Goal: Communication & Community: Answer question/provide support

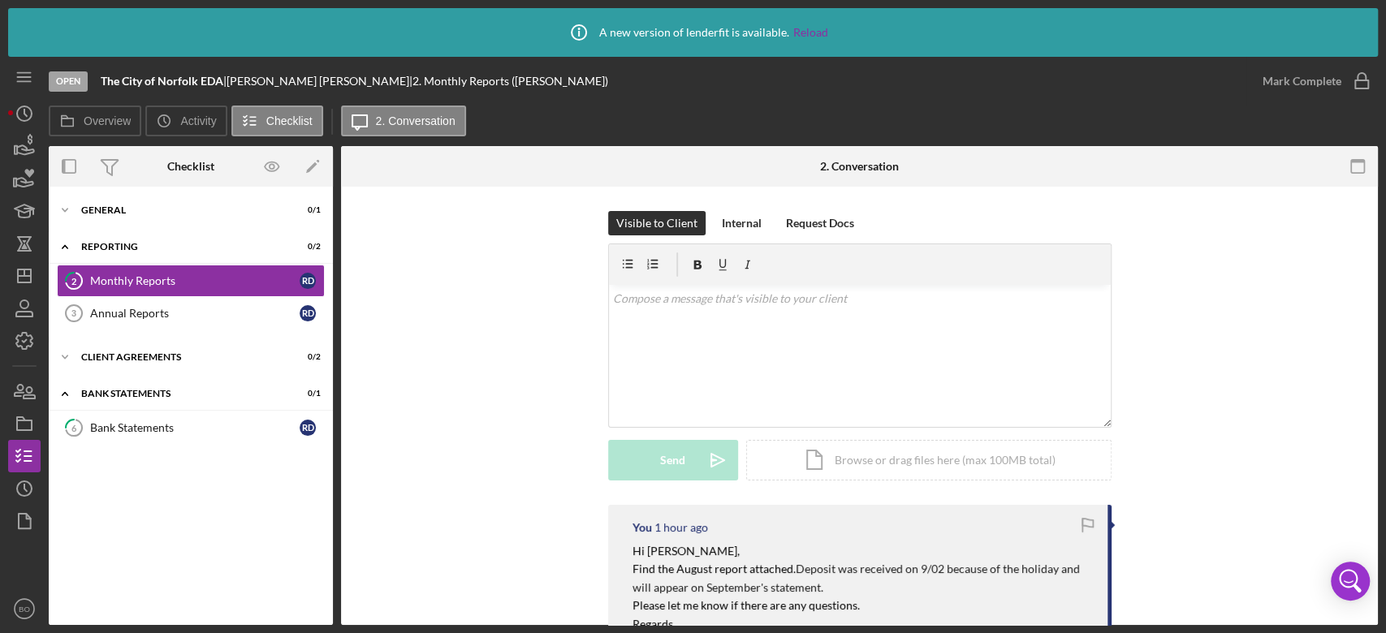
scroll to position [153, 0]
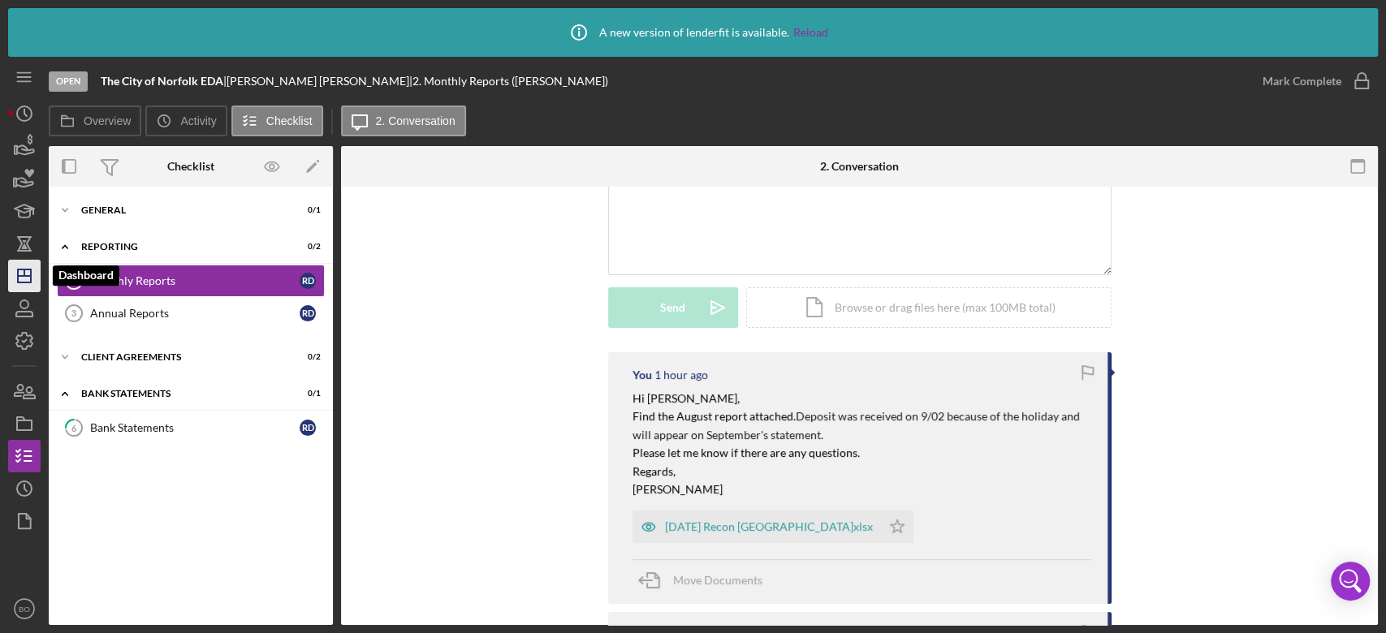
click at [24, 280] on icon "Icon/Dashboard" at bounding box center [24, 276] width 41 height 41
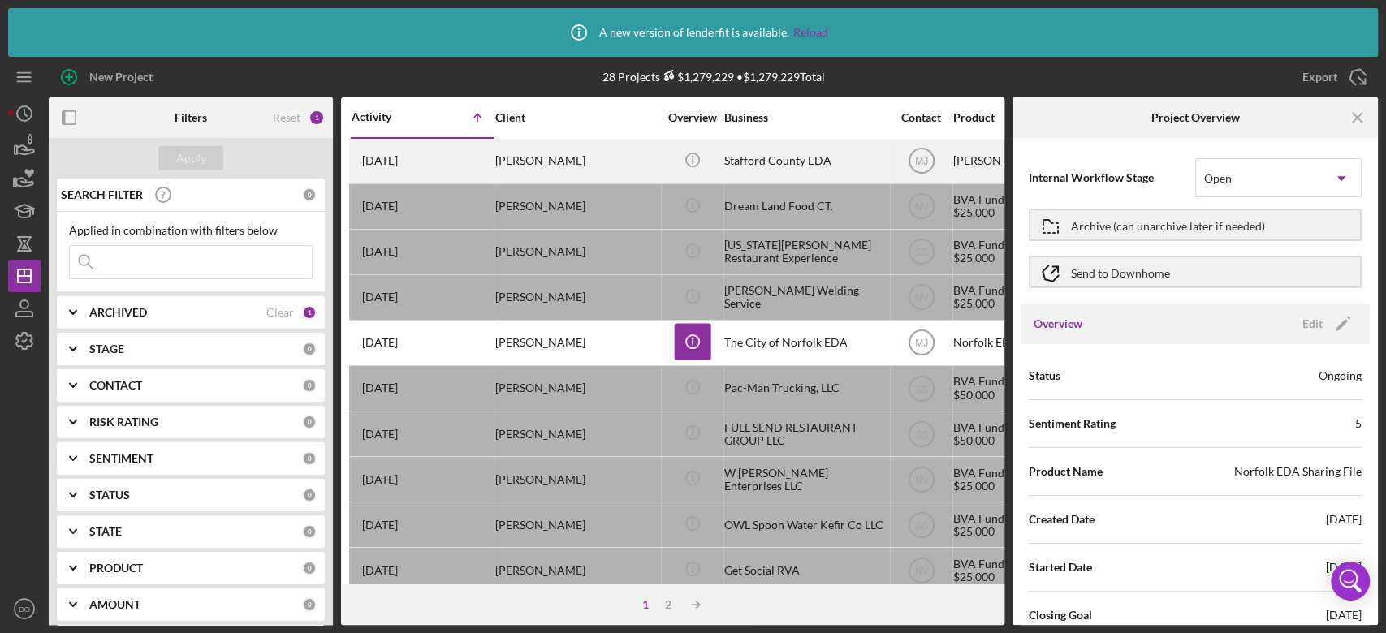
click at [572, 166] on div "[PERSON_NAME]" at bounding box center [576, 161] width 162 height 43
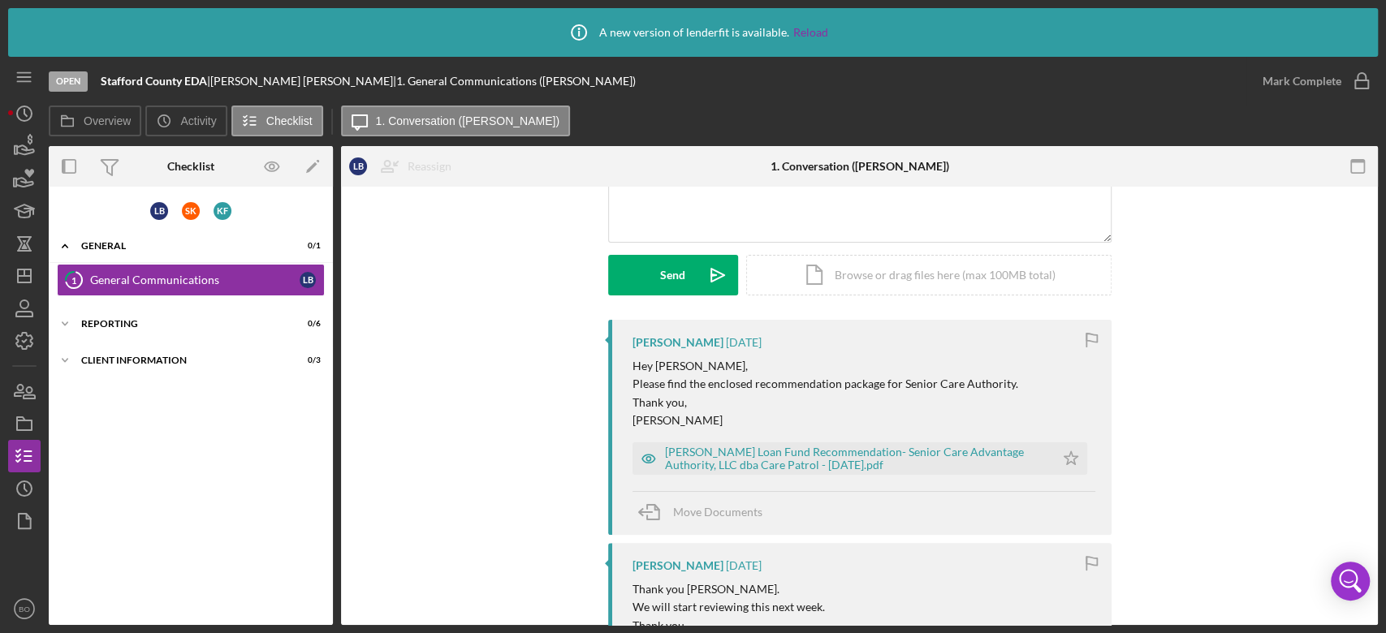
scroll to position [186, 0]
click at [123, 325] on div "Reporting" at bounding box center [196, 324] width 231 height 10
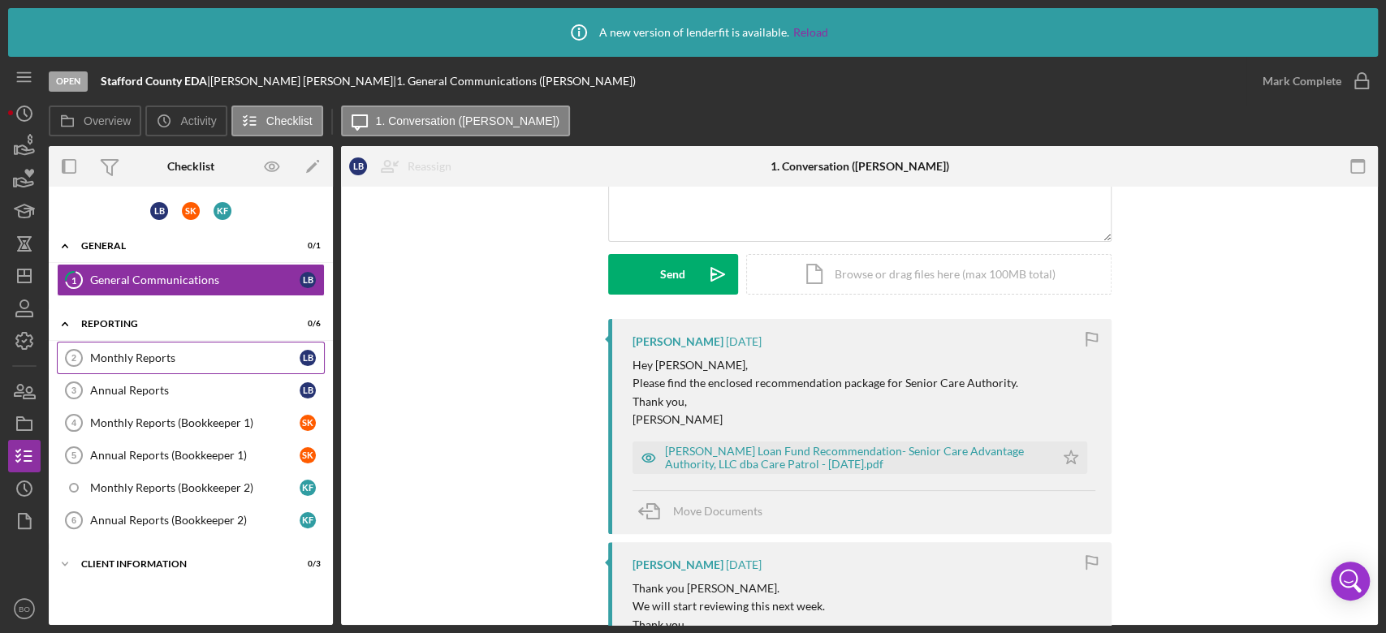
click at [139, 360] on div "Monthly Reports" at bounding box center [194, 357] width 209 height 13
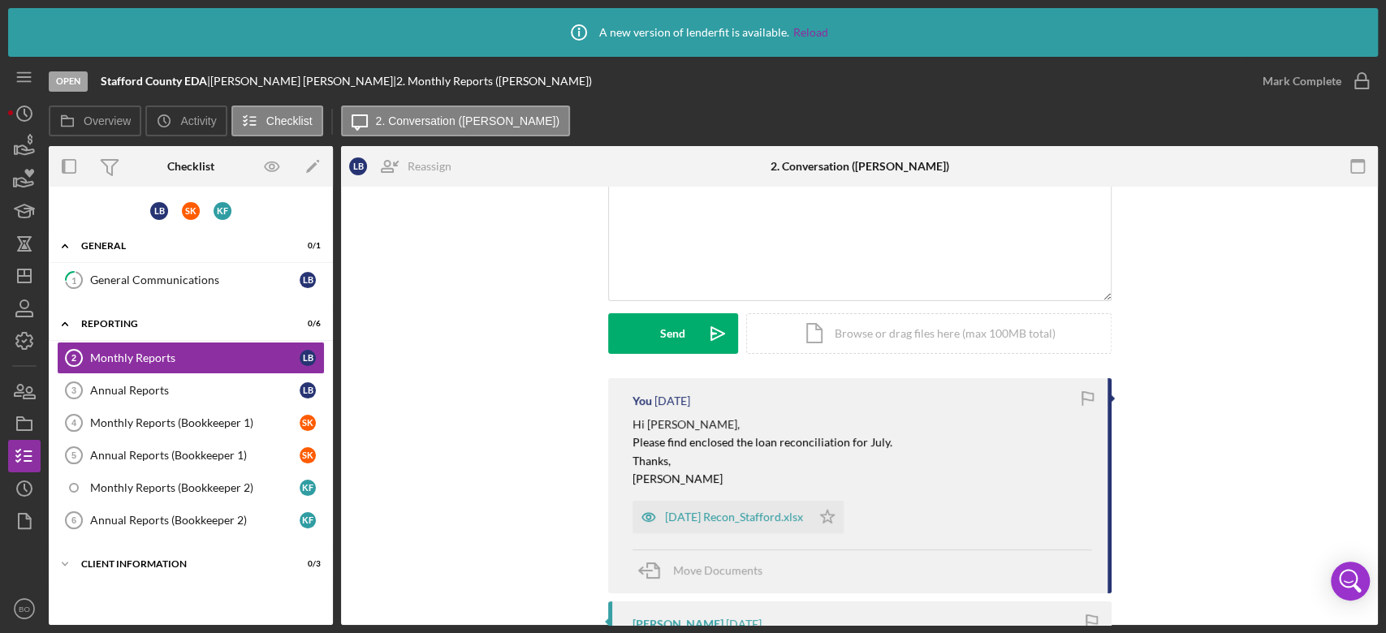
scroll to position [127, 0]
drag, startPoint x: 627, startPoint y: 414, endPoint x: 727, endPoint y: 472, distance: 115.7
click at [727, 472] on div "You [DATE] Hi [PERSON_NAME], Please find enclosed the loan reconciliation for J…" at bounding box center [859, 484] width 503 height 215
copy div "Hi [PERSON_NAME], Please find enclosed the loan reconciliation for July. Thanks…"
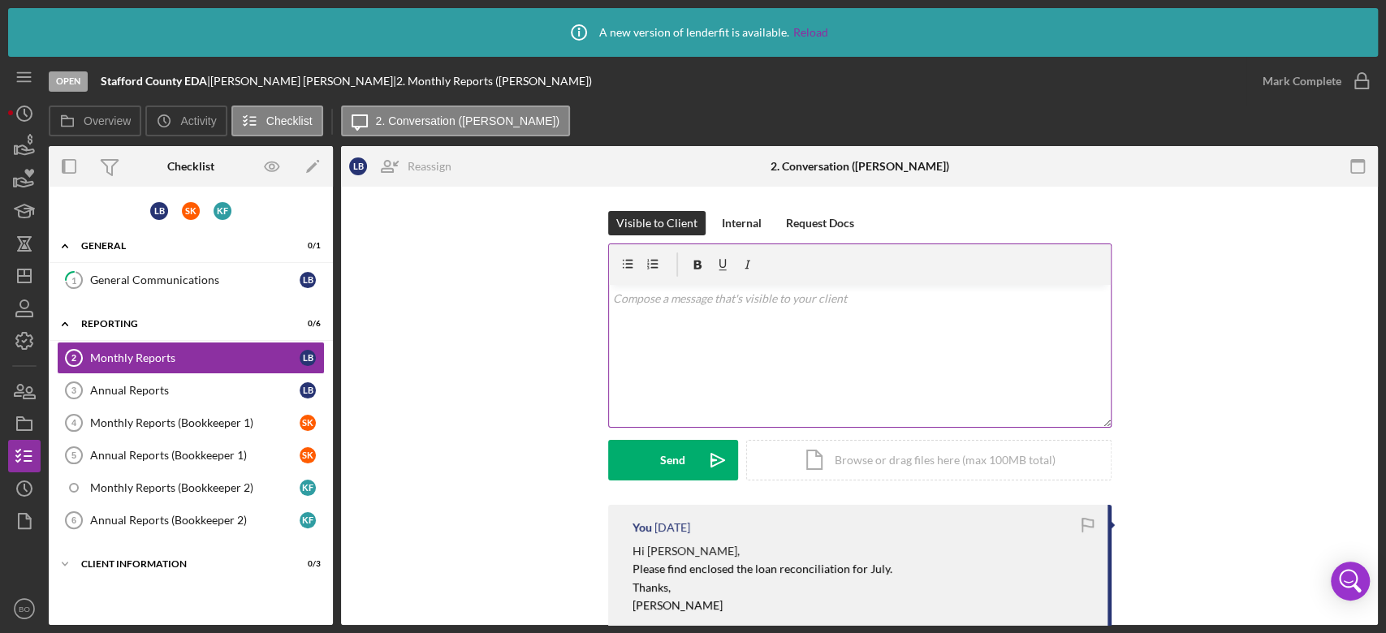
click at [682, 351] on div "v Color teal Color pink Remove color Add row above Add row below Add column bef…" at bounding box center [860, 356] width 502 height 142
click at [537, 339] on div "Visible to Client Internal Request Docs v Color teal Color pink Remove color Ad…" at bounding box center [859, 358] width 988 height 294
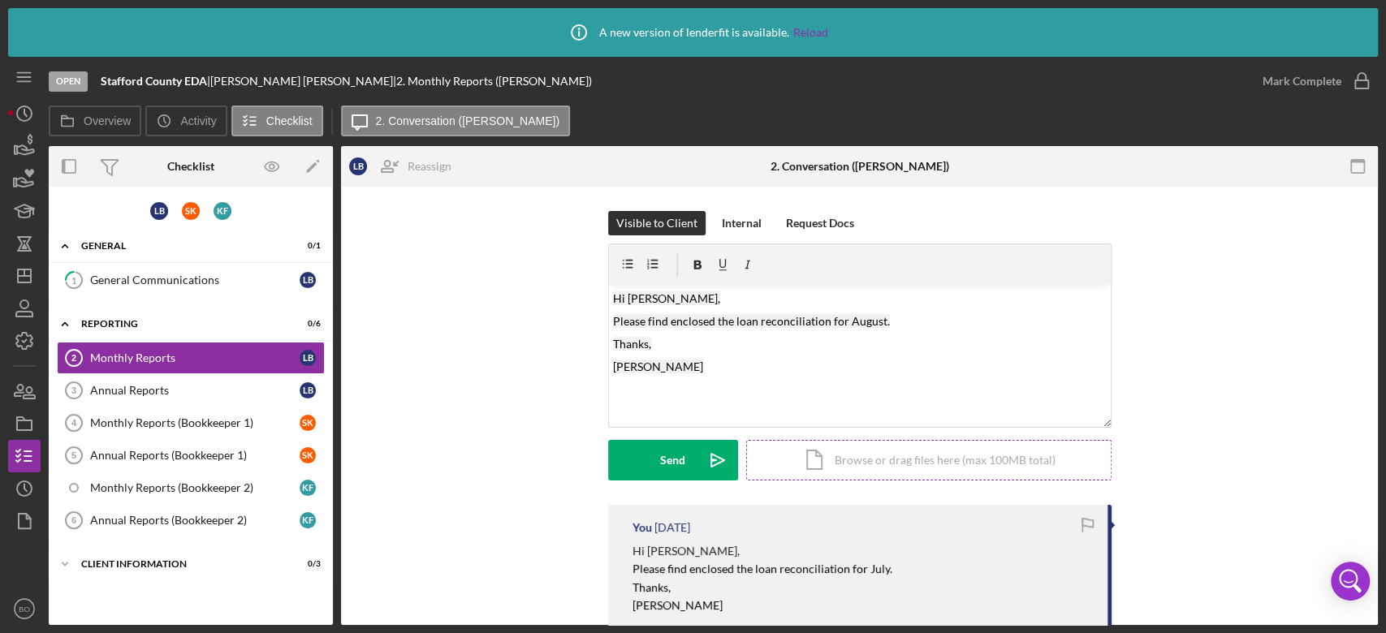
click at [839, 461] on div "Icon/Document Browse or drag files here (max 100MB total) Tap to choose files o…" at bounding box center [928, 460] width 365 height 41
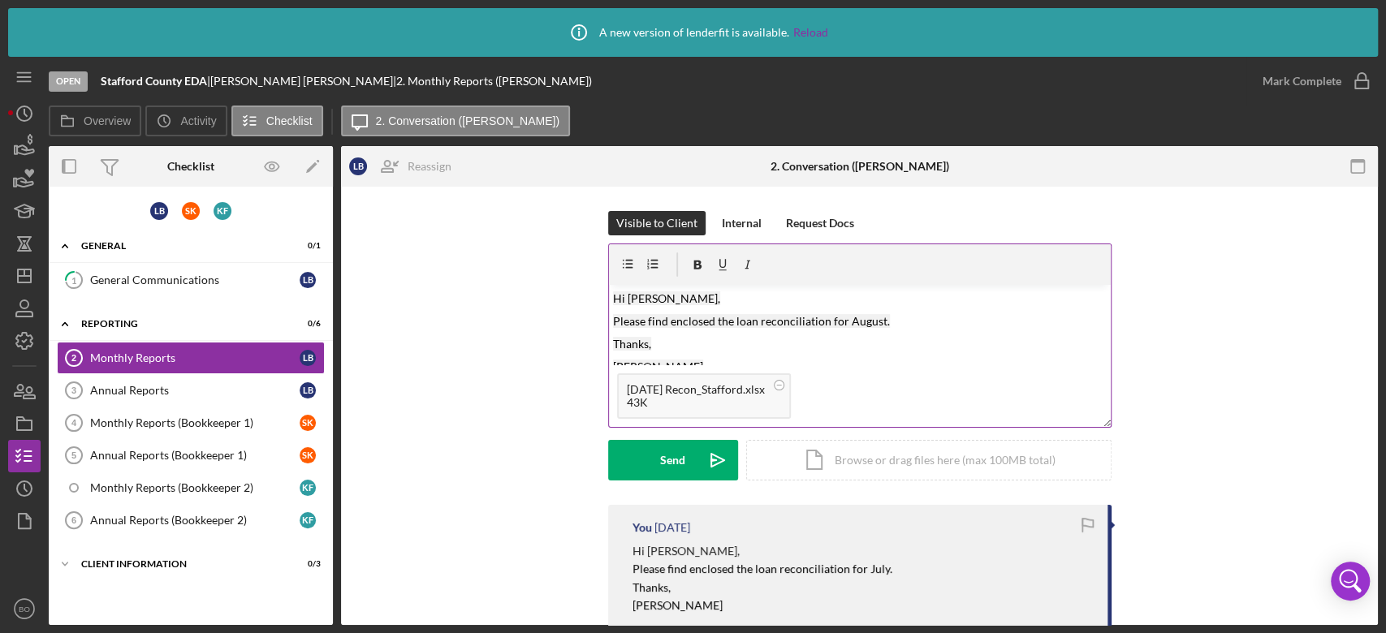
scroll to position [14, 0]
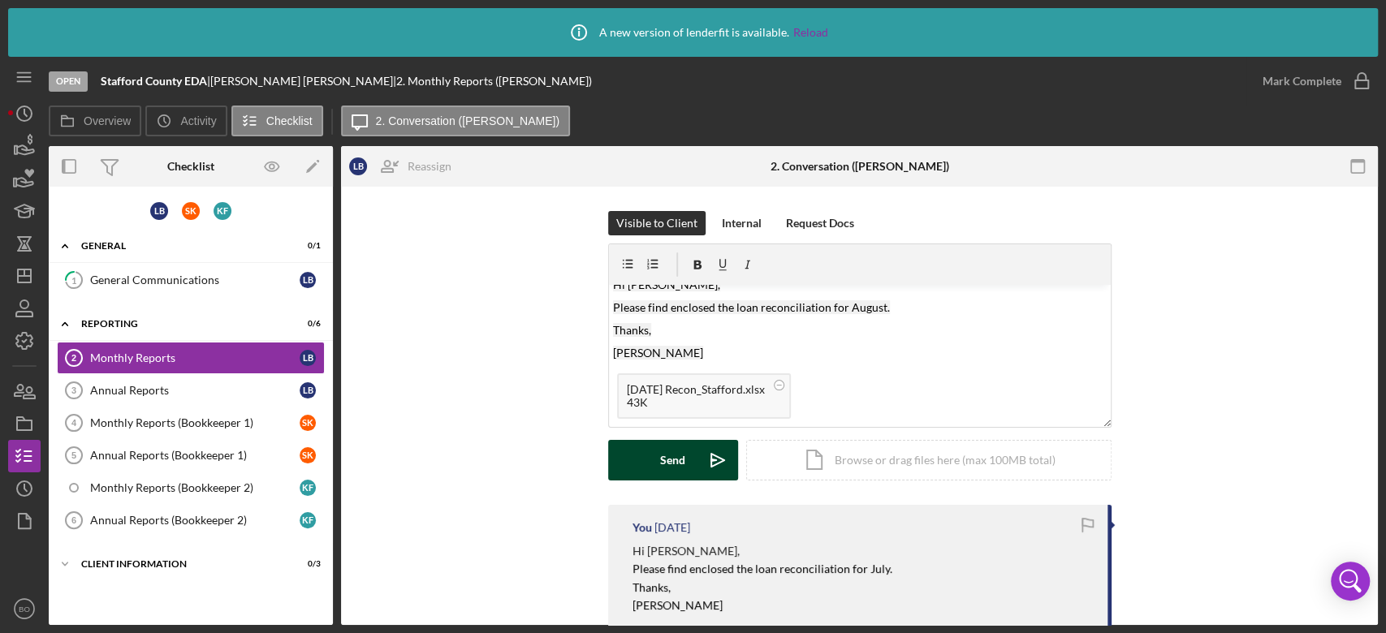
click at [672, 466] on div "Send" at bounding box center [672, 460] width 25 height 41
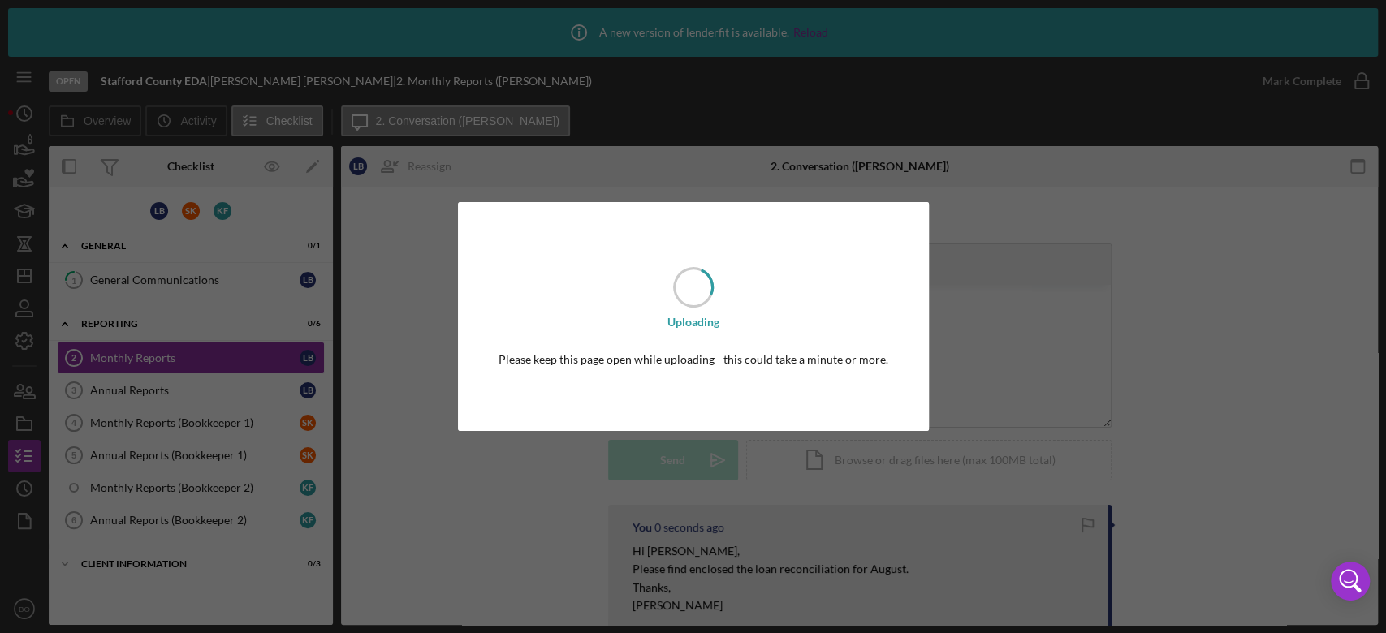
scroll to position [0, 0]
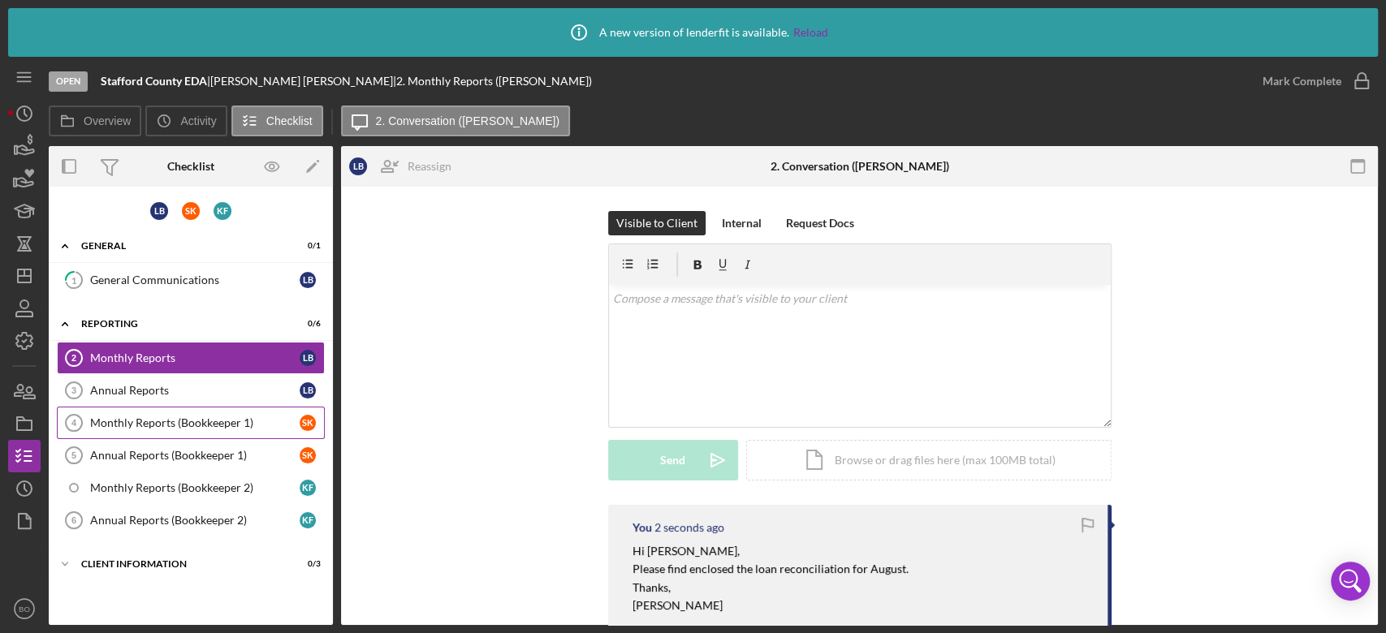
click at [188, 421] on div "Monthly Reports (Bookkeeper 1)" at bounding box center [194, 422] width 209 height 13
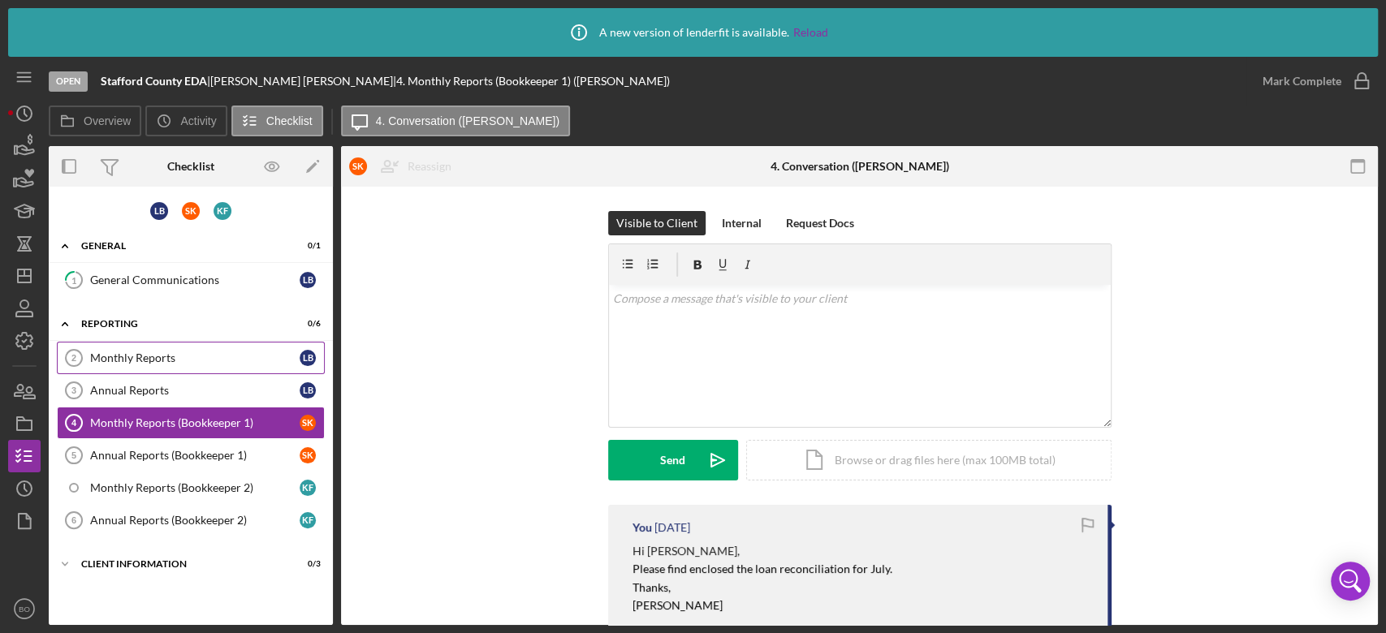
click at [188, 346] on link "Monthly Reports 2 Monthly Reports L B" at bounding box center [191, 358] width 268 height 32
